Goal: Task Accomplishment & Management: Use online tool/utility

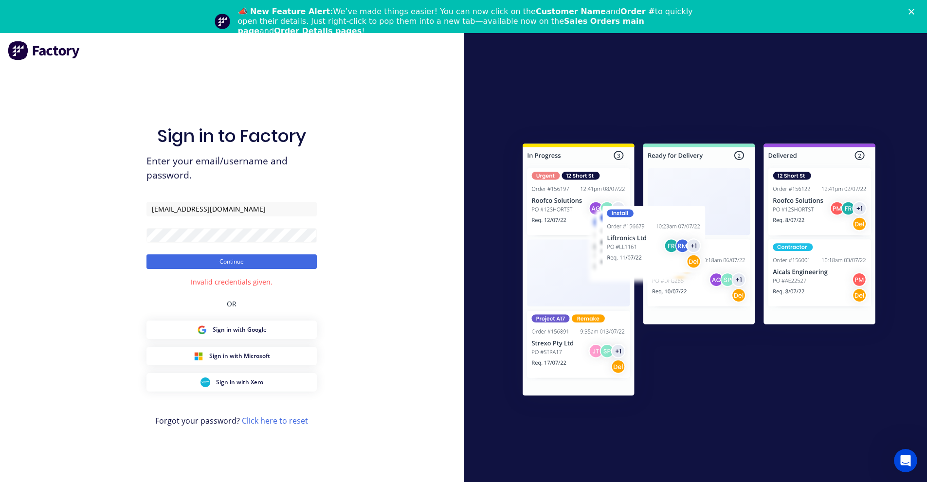
click at [146, 254] on button "Continue" at bounding box center [231, 261] width 170 height 15
click at [31, 234] on div "Sign in to Factory Enter your email/username and password. [EMAIL_ADDRESS][DOMA…" at bounding box center [232, 274] width 464 height 482
click button "Continue" at bounding box center [231, 261] width 170 height 15
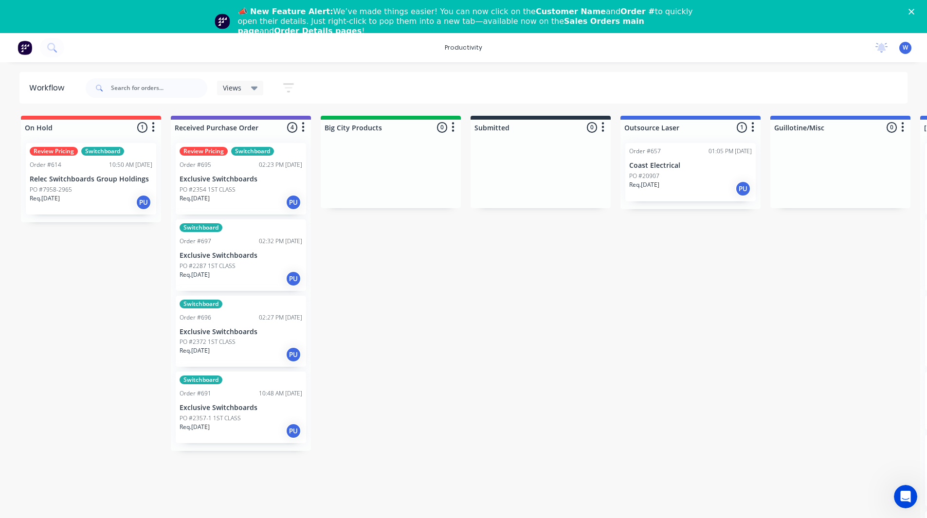
click at [918, 12] on div "Close" at bounding box center [913, 12] width 10 height 6
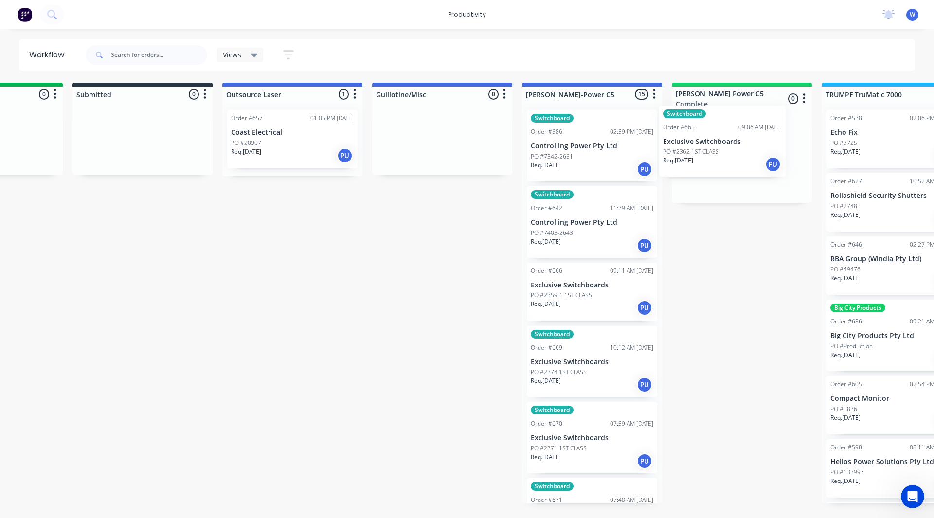
scroll to position [0, 404]
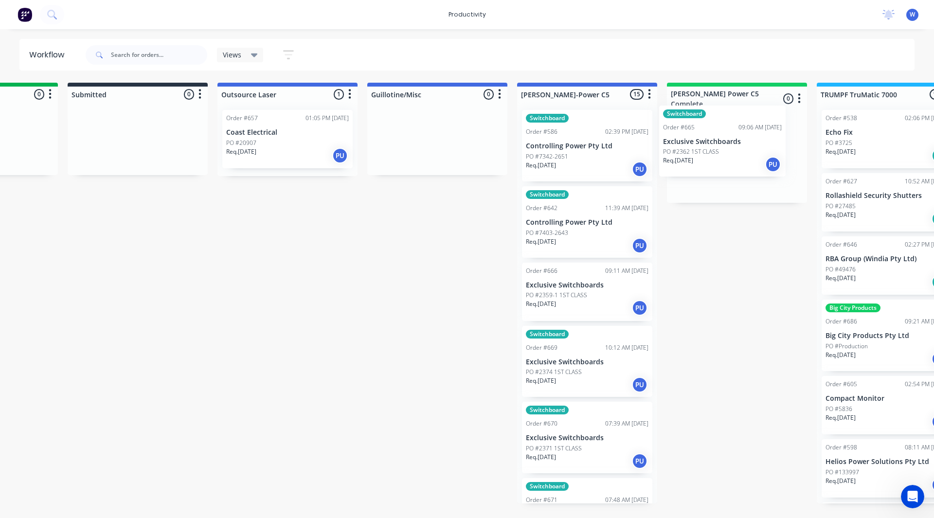
drag, startPoint x: 620, startPoint y: 320, endPoint x: 744, endPoint y: 161, distance: 202.4
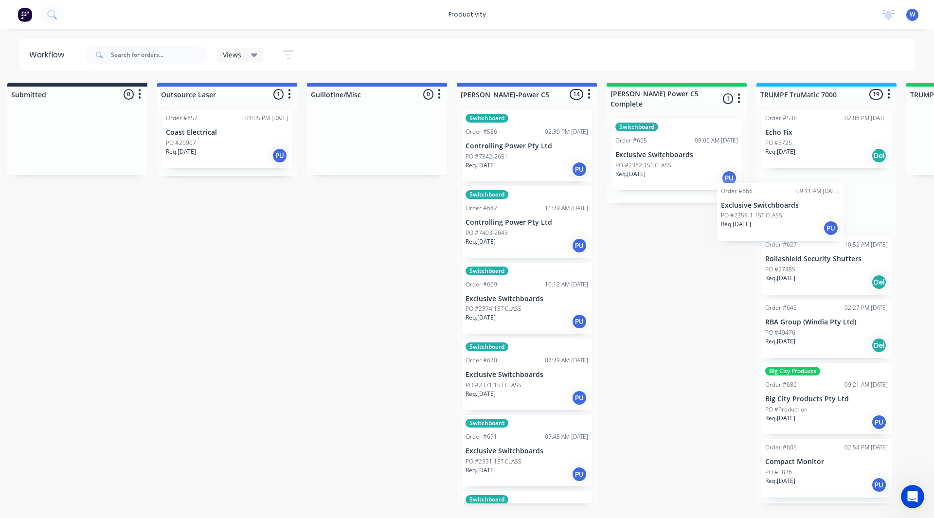
scroll to position [0, 476]
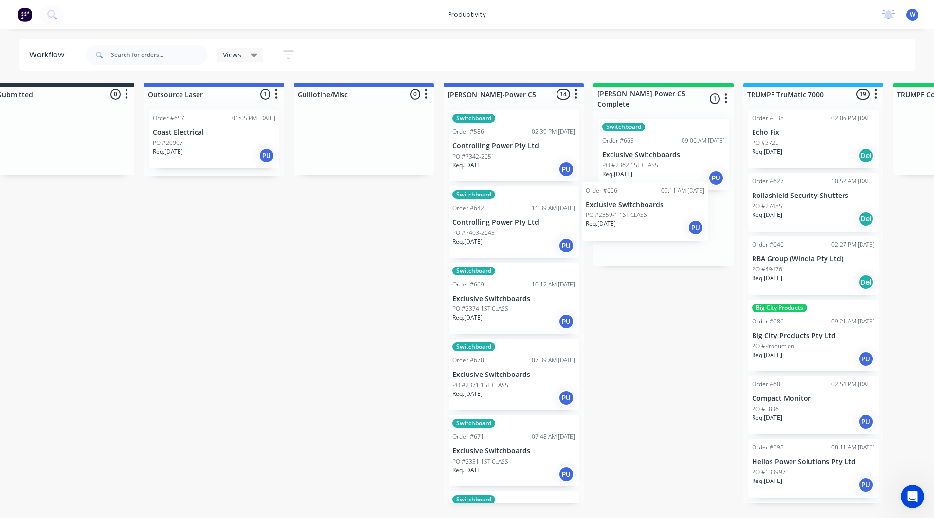
drag, startPoint x: 570, startPoint y: 304, endPoint x: 636, endPoint y: 222, distance: 105.2
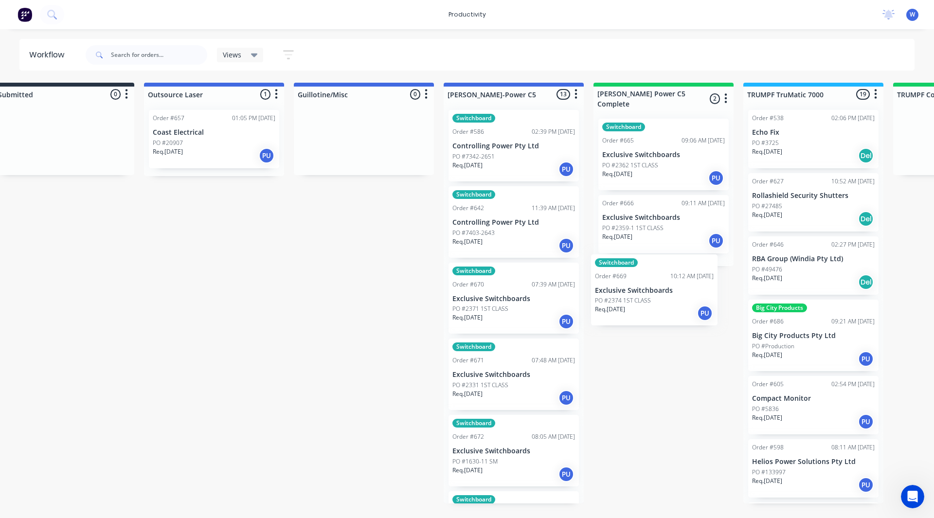
drag, startPoint x: 517, startPoint y: 301, endPoint x: 663, endPoint y: 290, distance: 147.3
drag, startPoint x: 488, startPoint y: 307, endPoint x: 663, endPoint y: 293, distance: 176.1
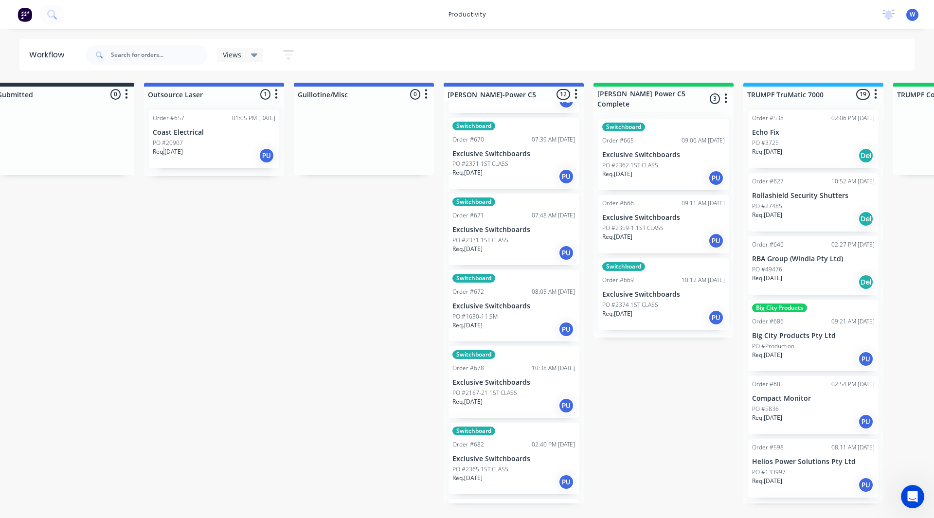
scroll to position [146, 0]
click at [165, 56] on input "text" at bounding box center [159, 54] width 96 height 19
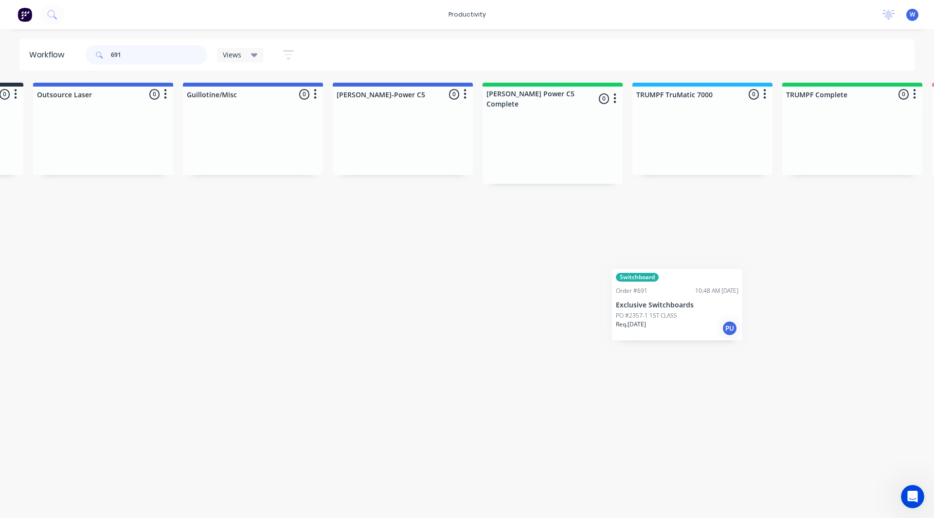
scroll to position [0, 652]
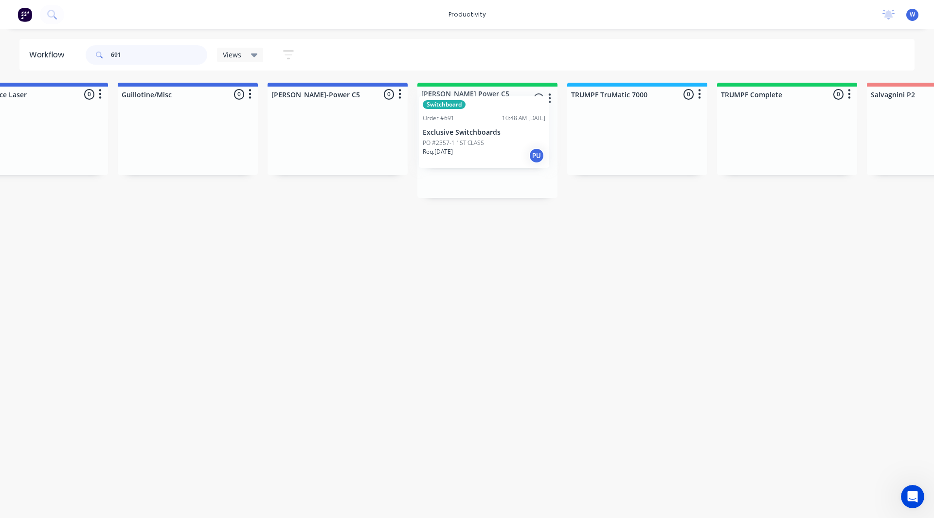
drag, startPoint x: 211, startPoint y: 160, endPoint x: 459, endPoint y: 152, distance: 248.2
drag, startPoint x: 411, startPoint y: 278, endPoint x: 403, endPoint y: 289, distance: 13.6
click at [166, 56] on input "691" at bounding box center [159, 54] width 96 height 19
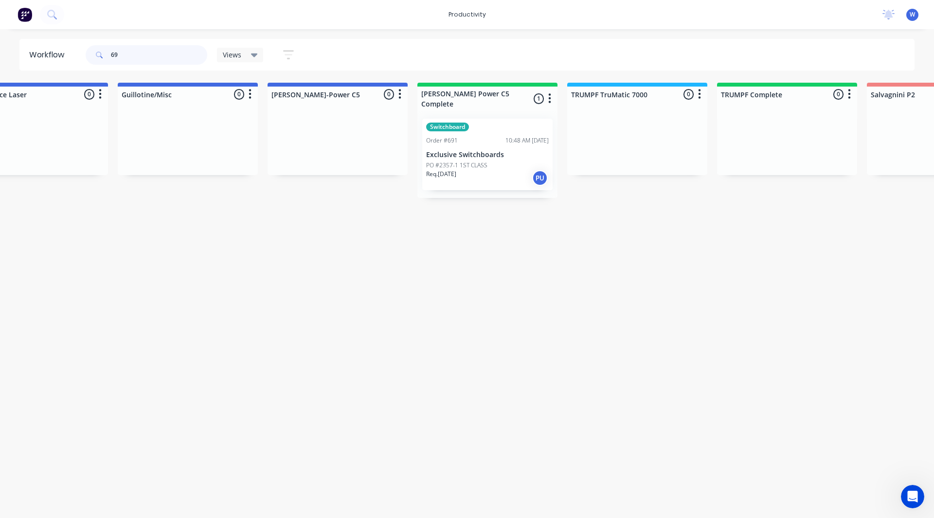
type input "6"
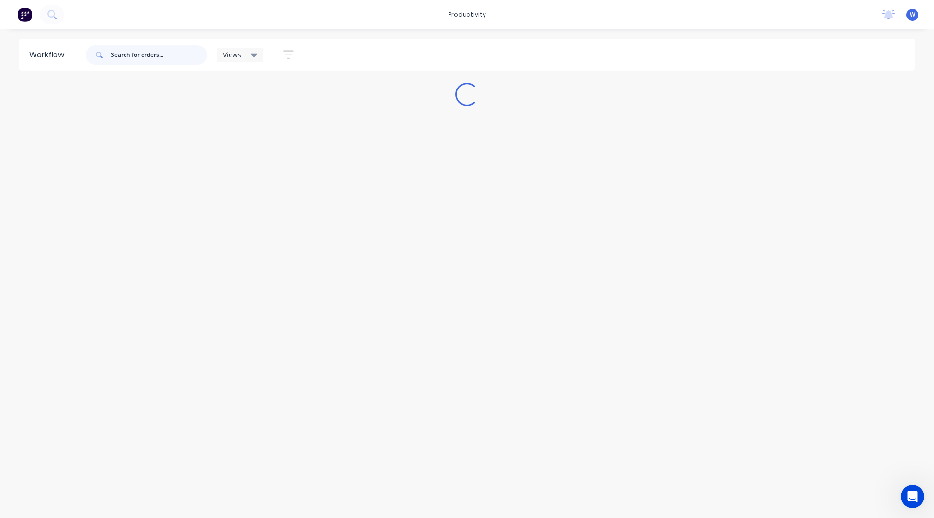
scroll to position [0, 0]
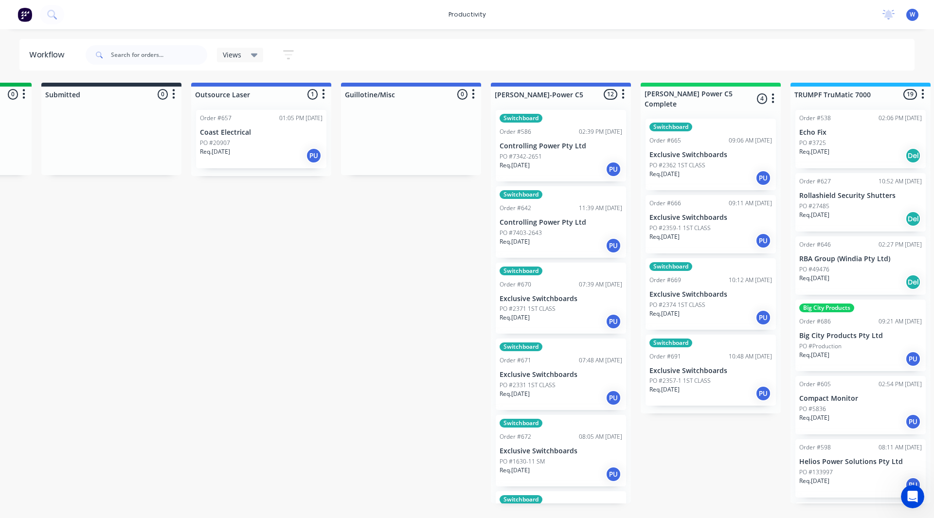
scroll to position [0, 447]
